Goal: Find specific page/section: Find specific page/section

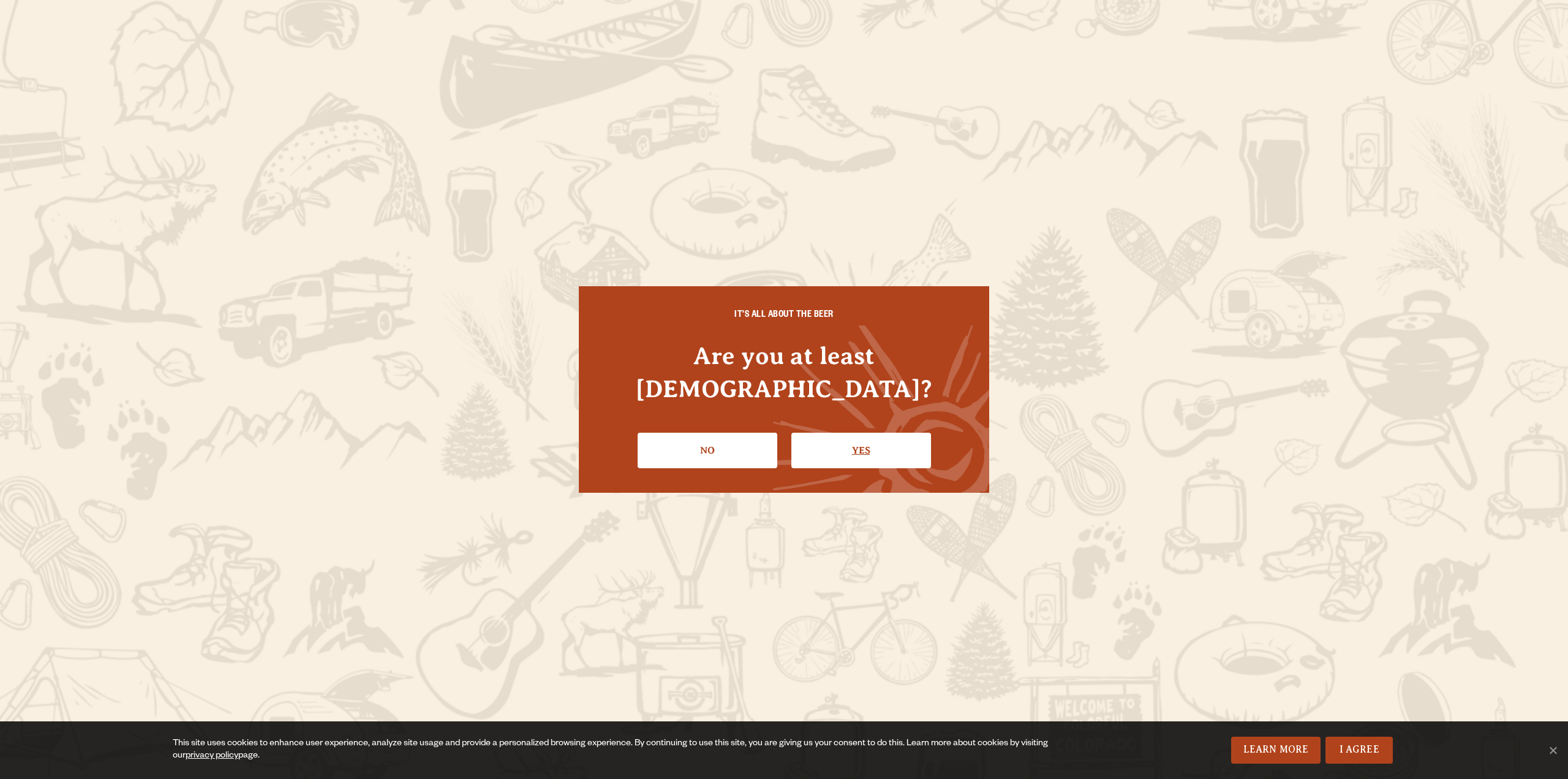
click at [804, 433] on link "Yes" at bounding box center [862, 450] width 140 height 35
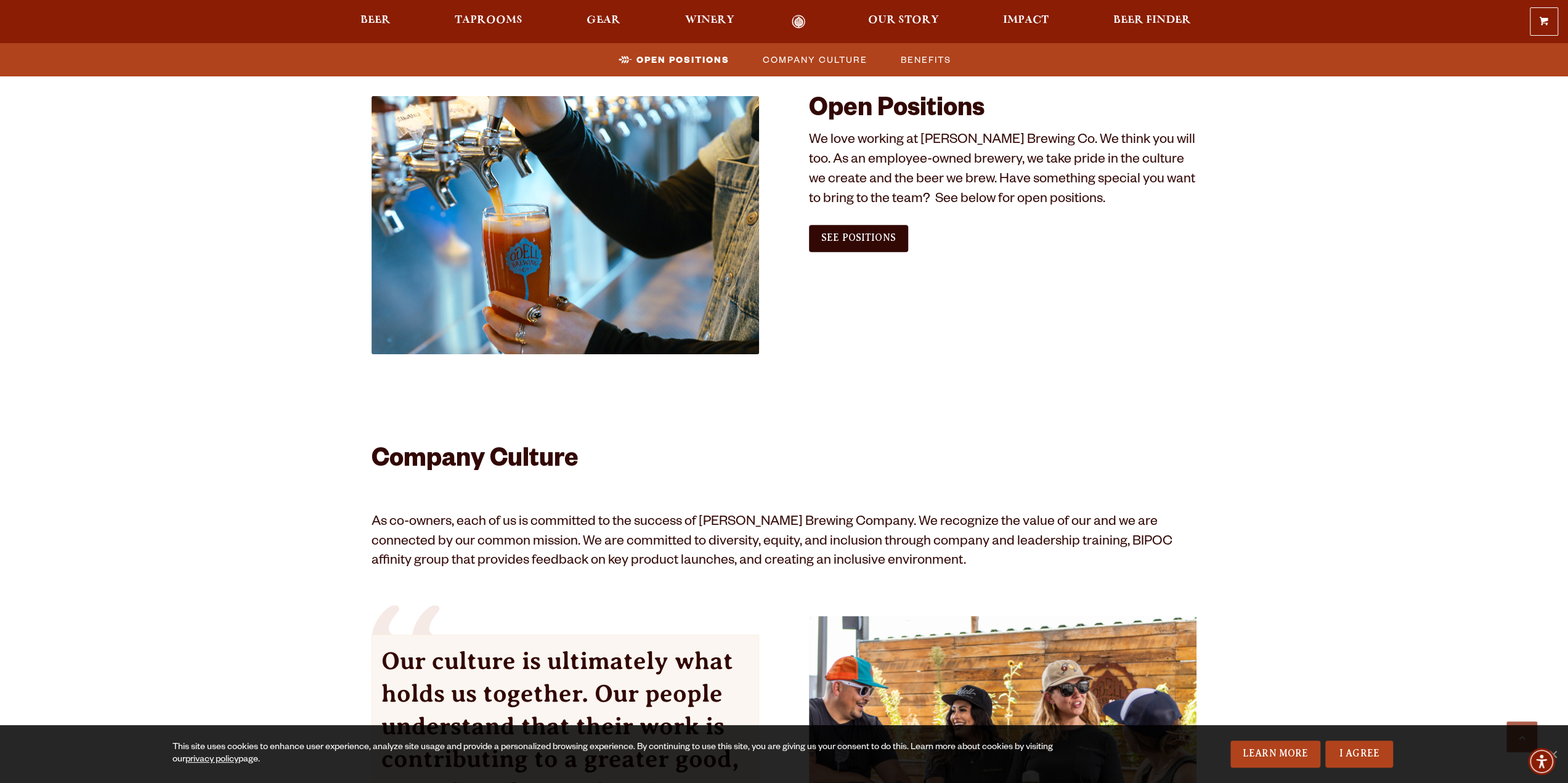
scroll to position [616, 0]
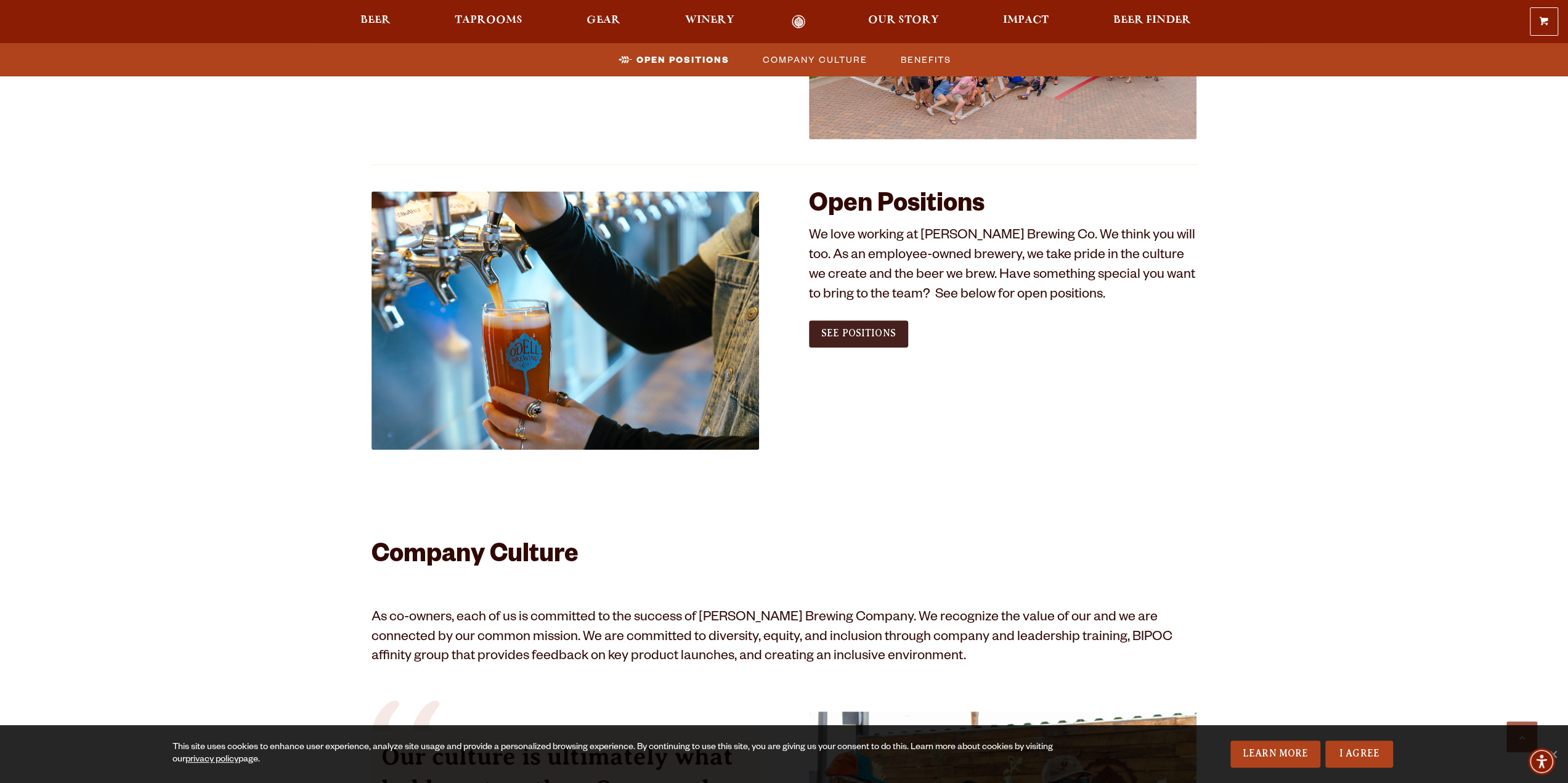
click at [887, 338] on span "See Positions" at bounding box center [858, 332] width 74 height 11
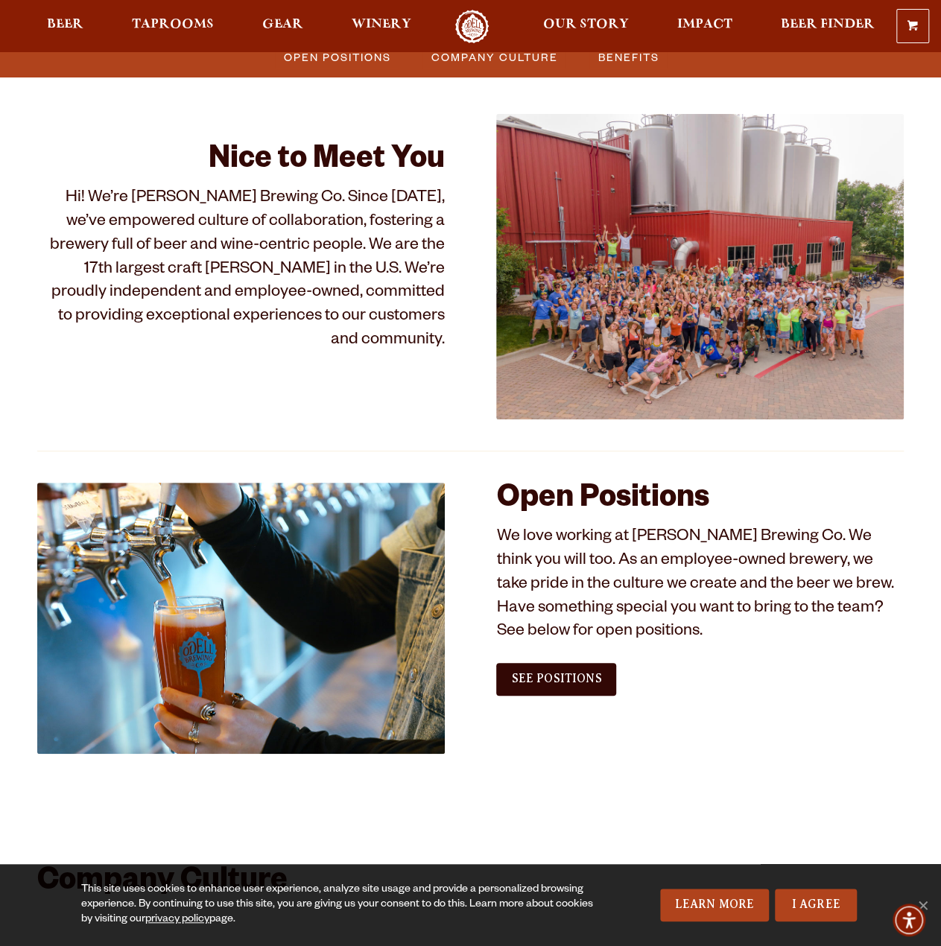
scroll to position [0, 0]
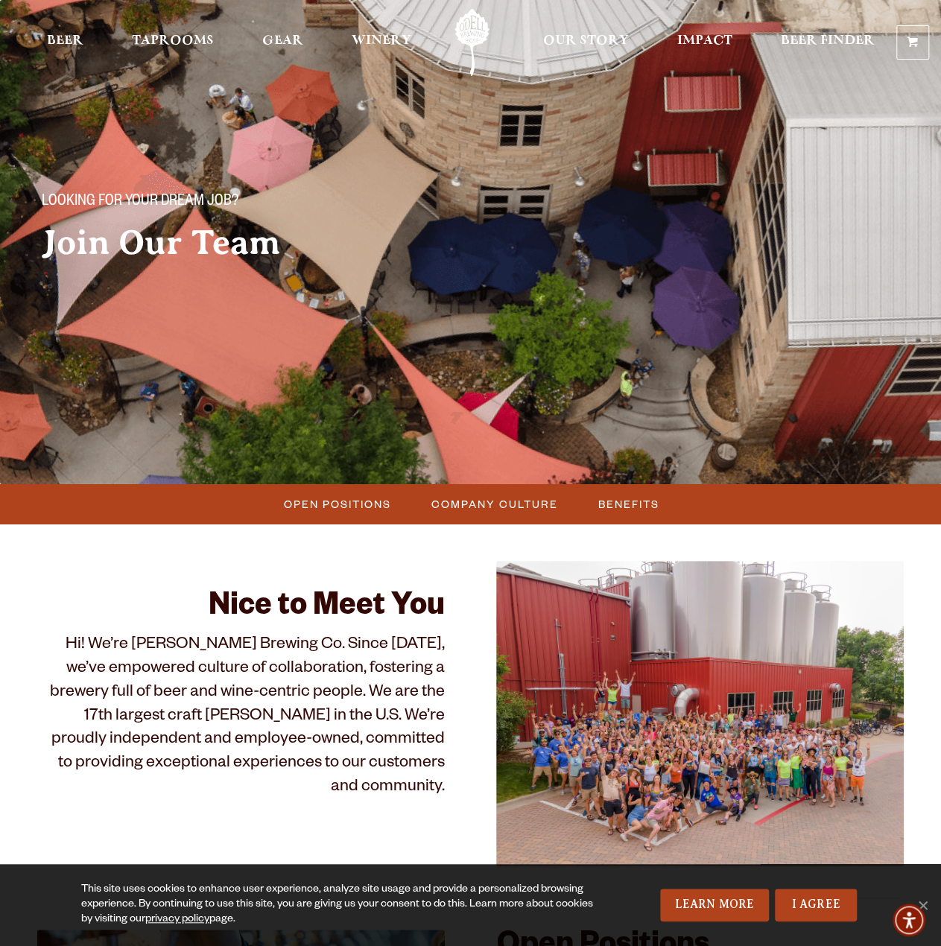
click at [465, 37] on link "Odell Home" at bounding box center [472, 42] width 56 height 67
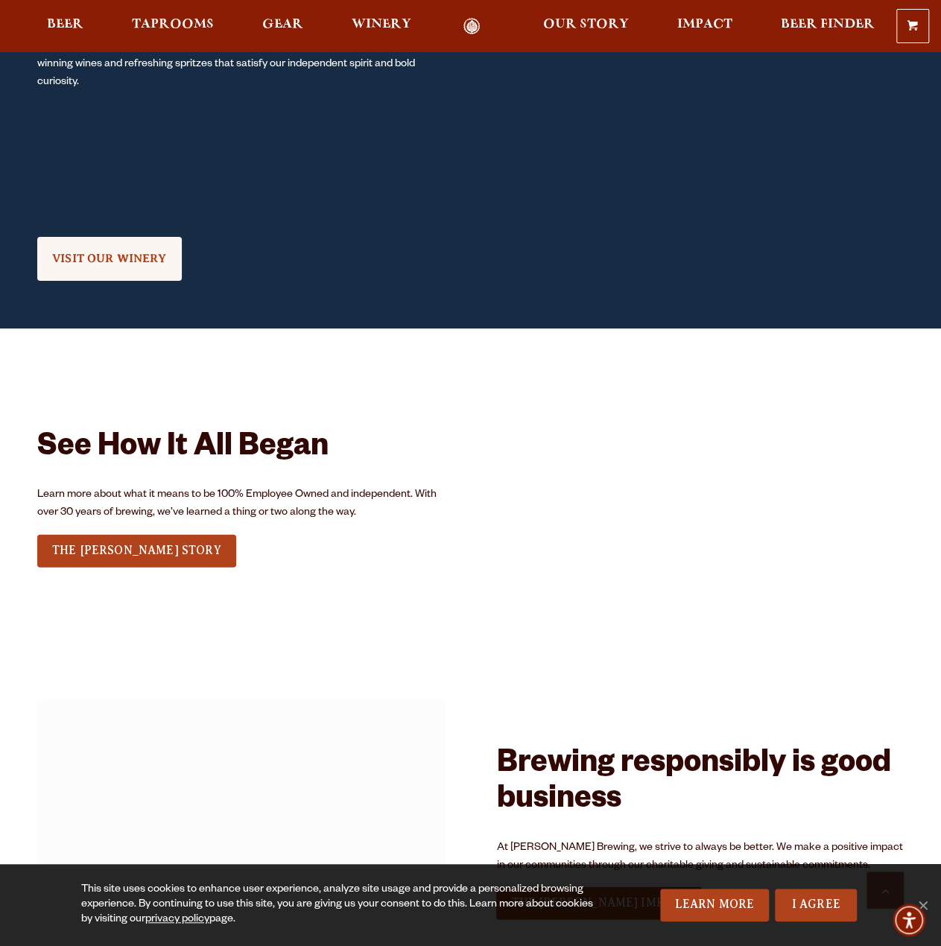
scroll to position [1565, 0]
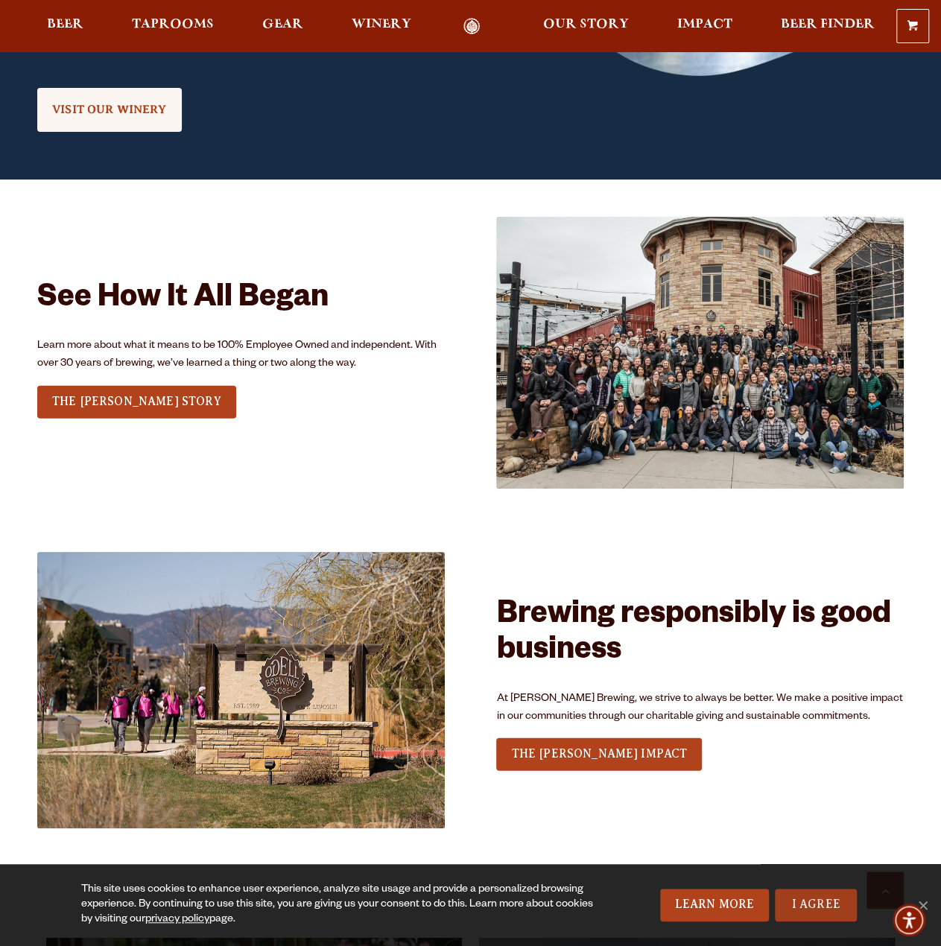
click at [830, 910] on link "I Agree" at bounding box center [816, 905] width 82 height 33
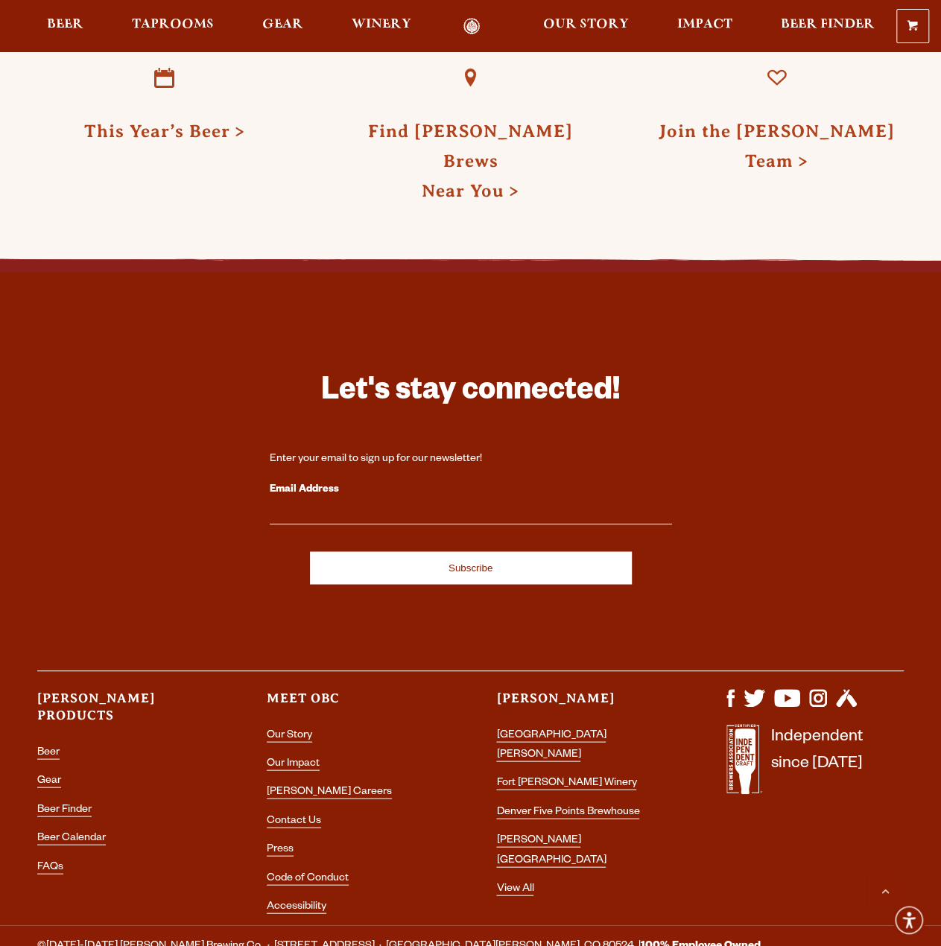
scroll to position [3849, 0]
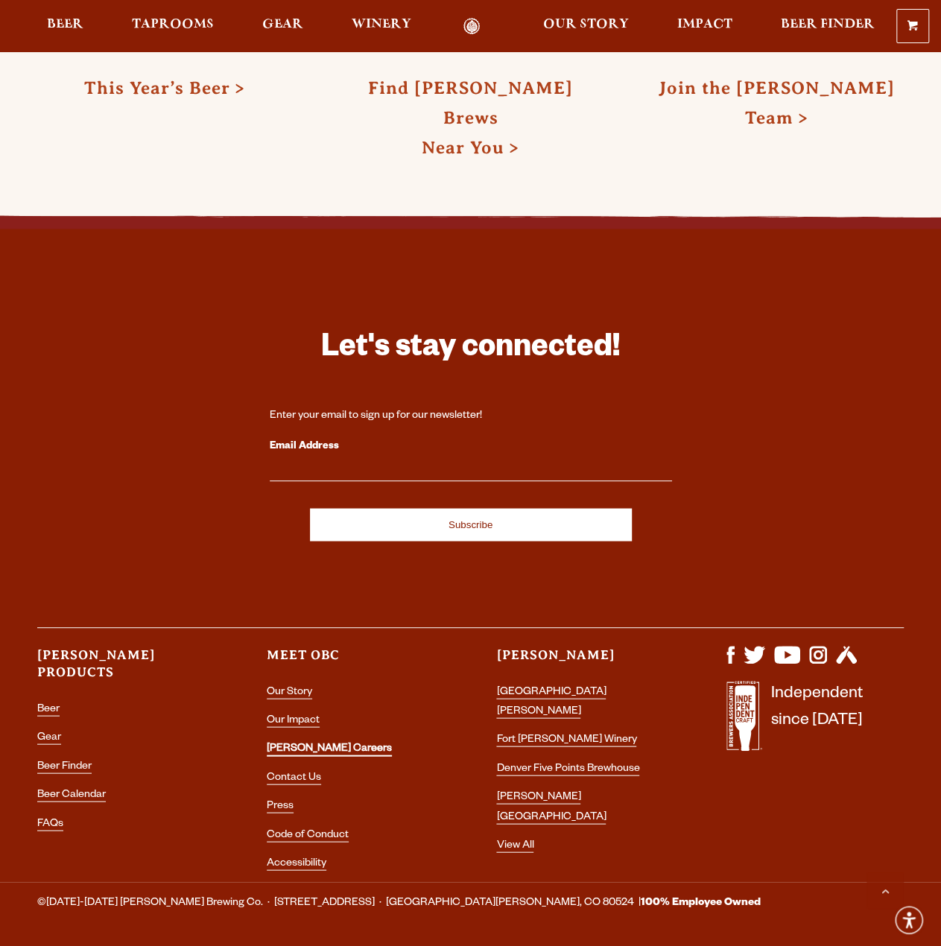
click at [284, 743] on link "[PERSON_NAME] Careers" at bounding box center [329, 749] width 125 height 13
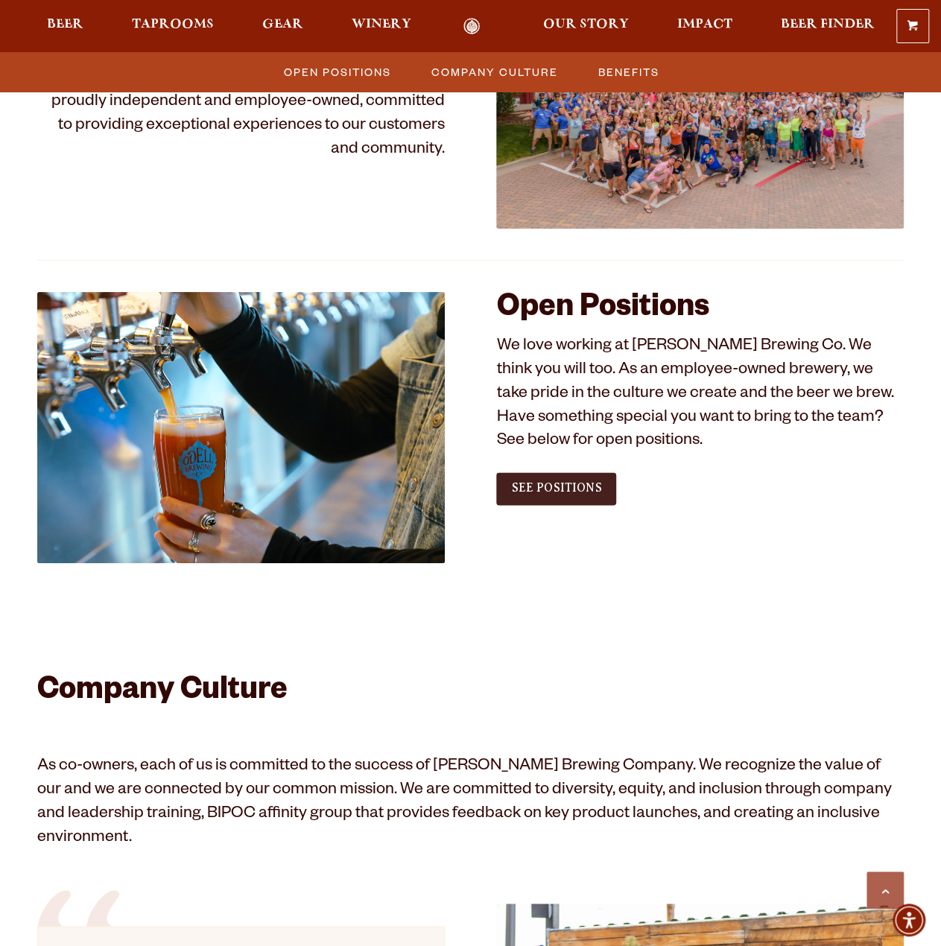
scroll to position [671, 0]
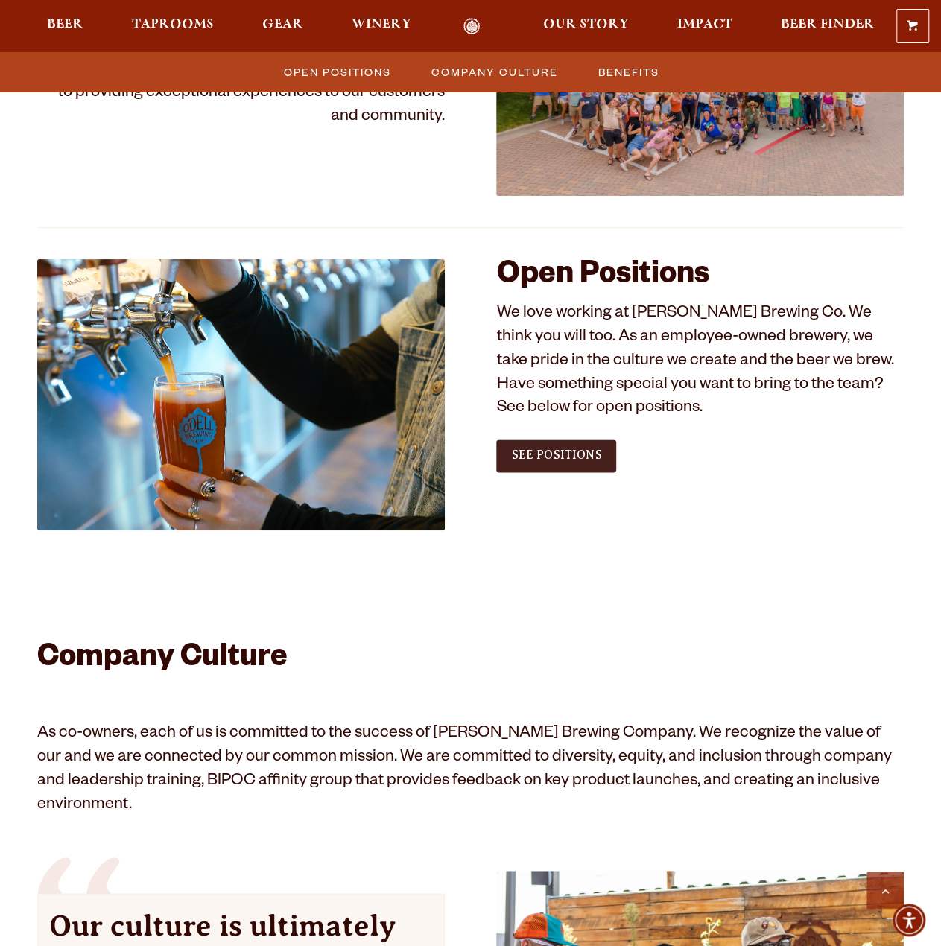
click at [595, 466] on link "See Positions" at bounding box center [556, 456] width 120 height 33
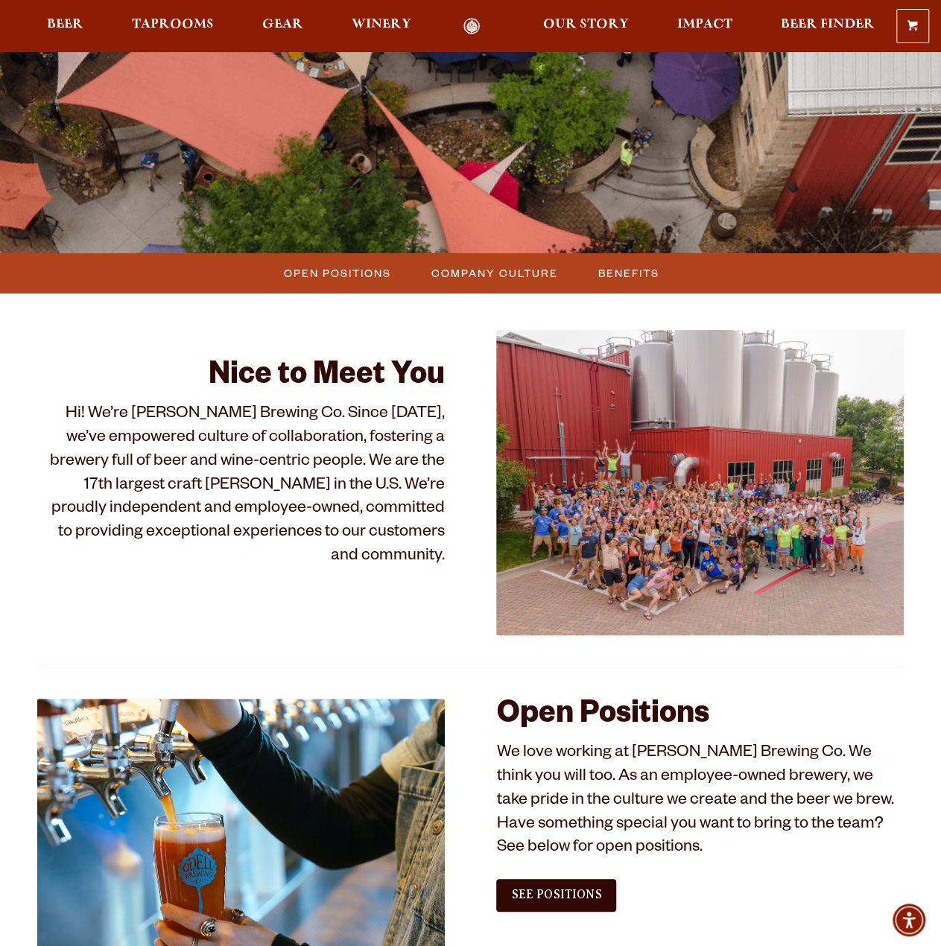
scroll to position [224, 0]
